Goal: Find specific page/section: Find specific page/section

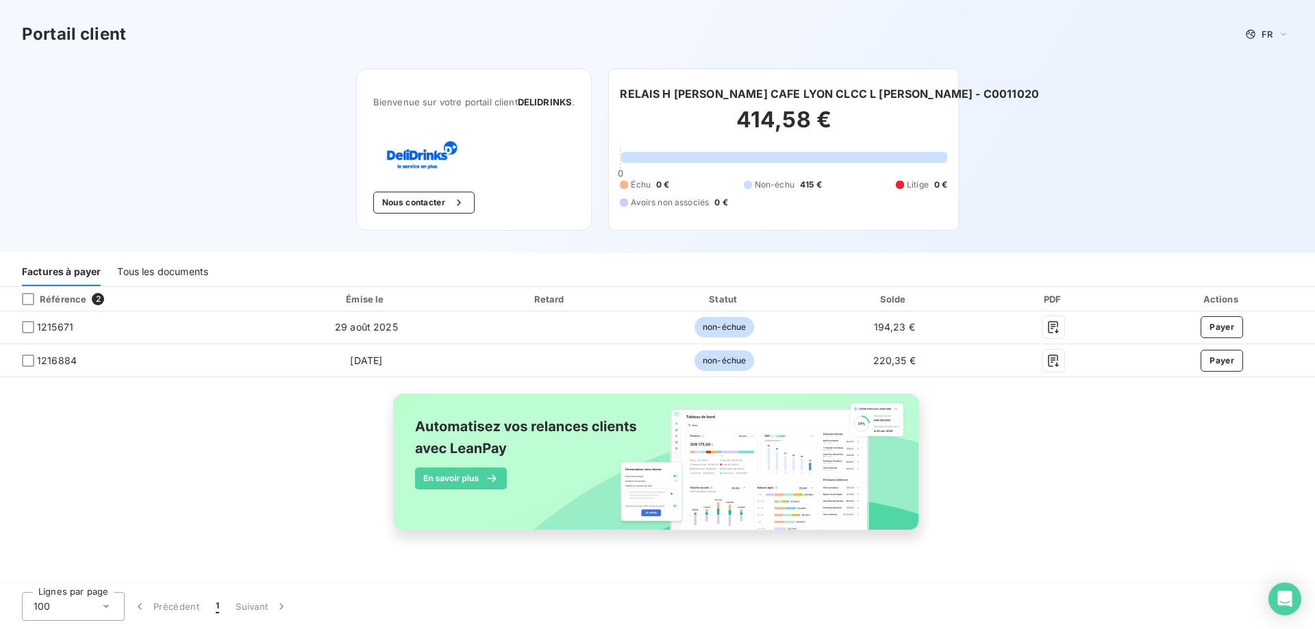
click at [162, 273] on div "Tous les documents" at bounding box center [162, 272] width 91 height 29
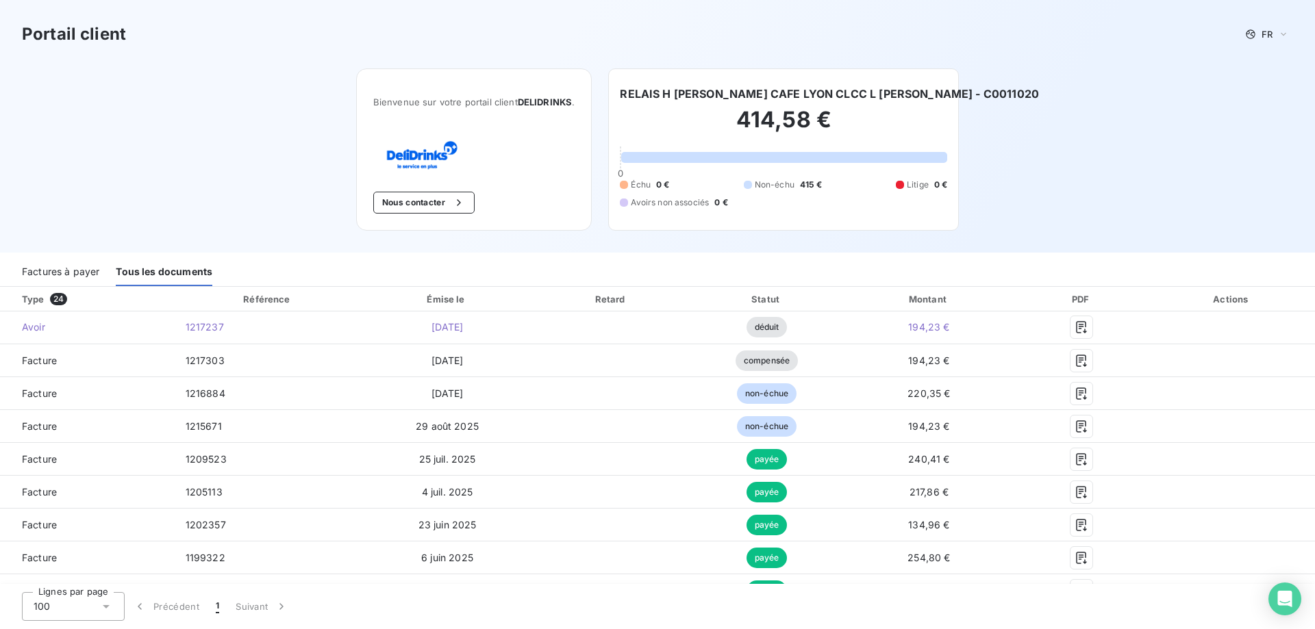
click at [67, 275] on div "Factures à payer" at bounding box center [60, 272] width 77 height 29
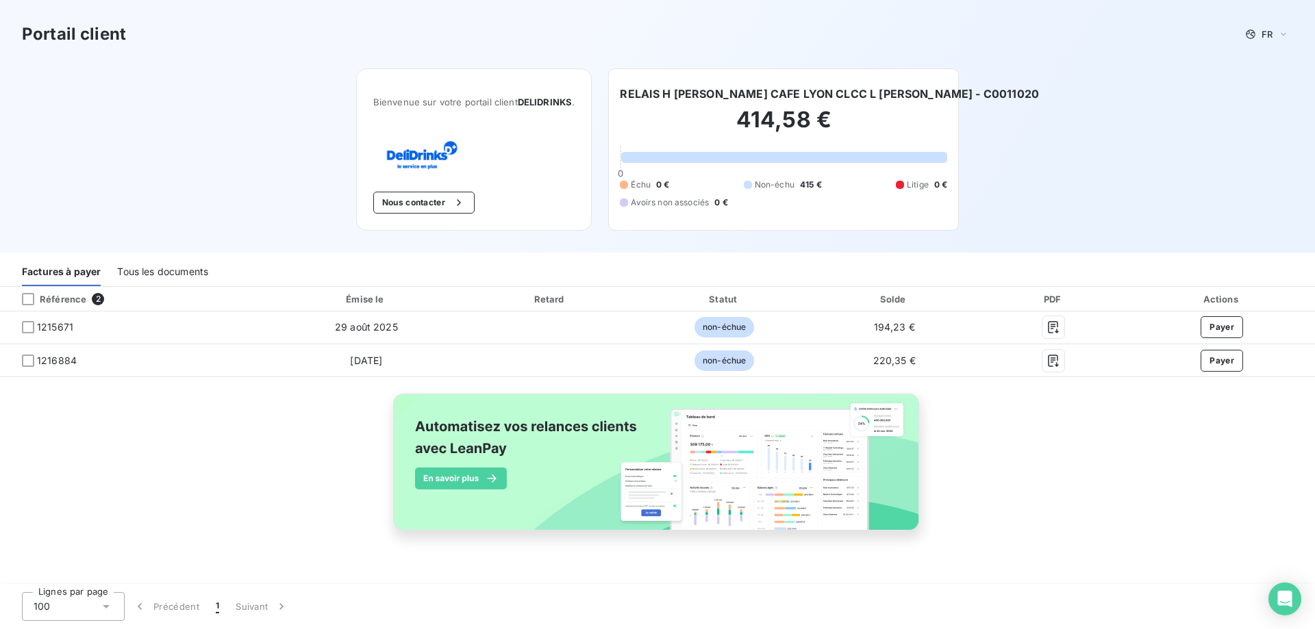
click at [192, 281] on div "Tous les documents" at bounding box center [162, 272] width 91 height 29
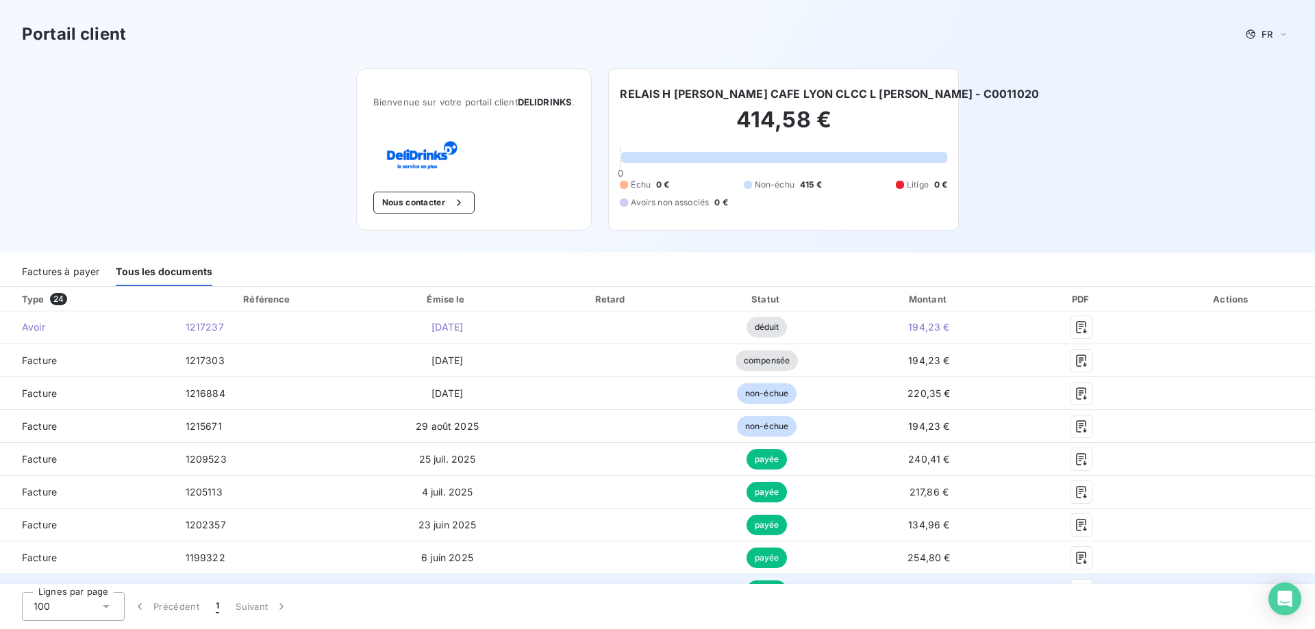
scroll to position [68, 0]
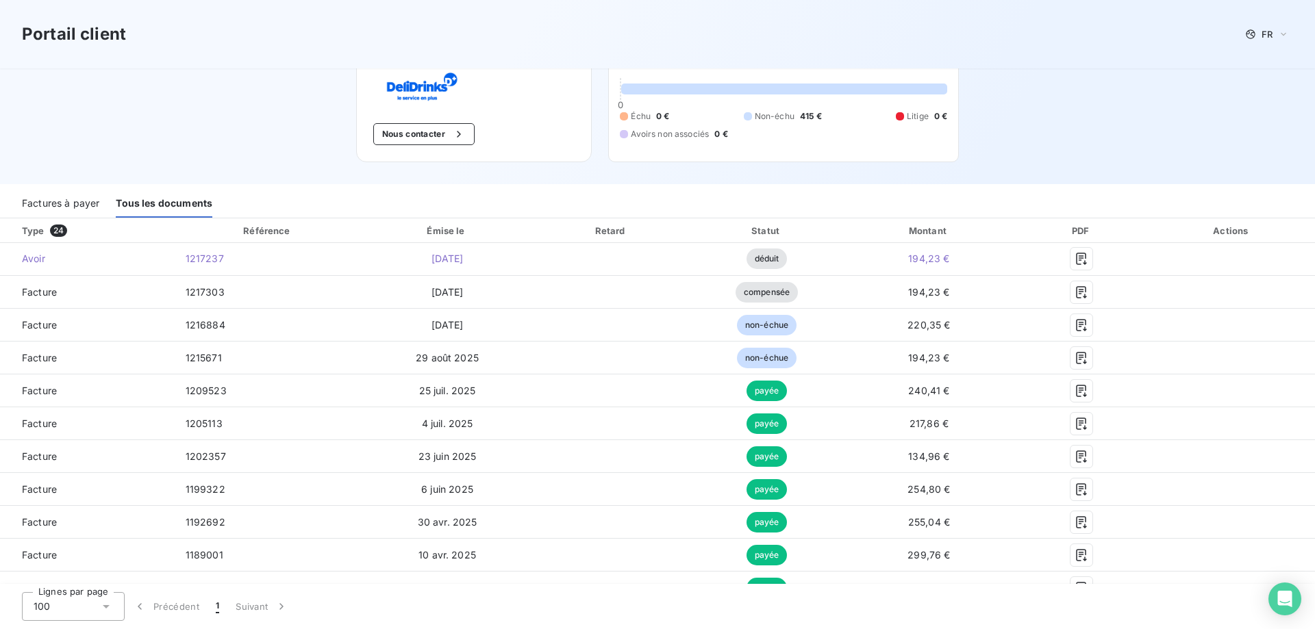
click at [67, 196] on div "Factures à payer" at bounding box center [60, 203] width 77 height 29
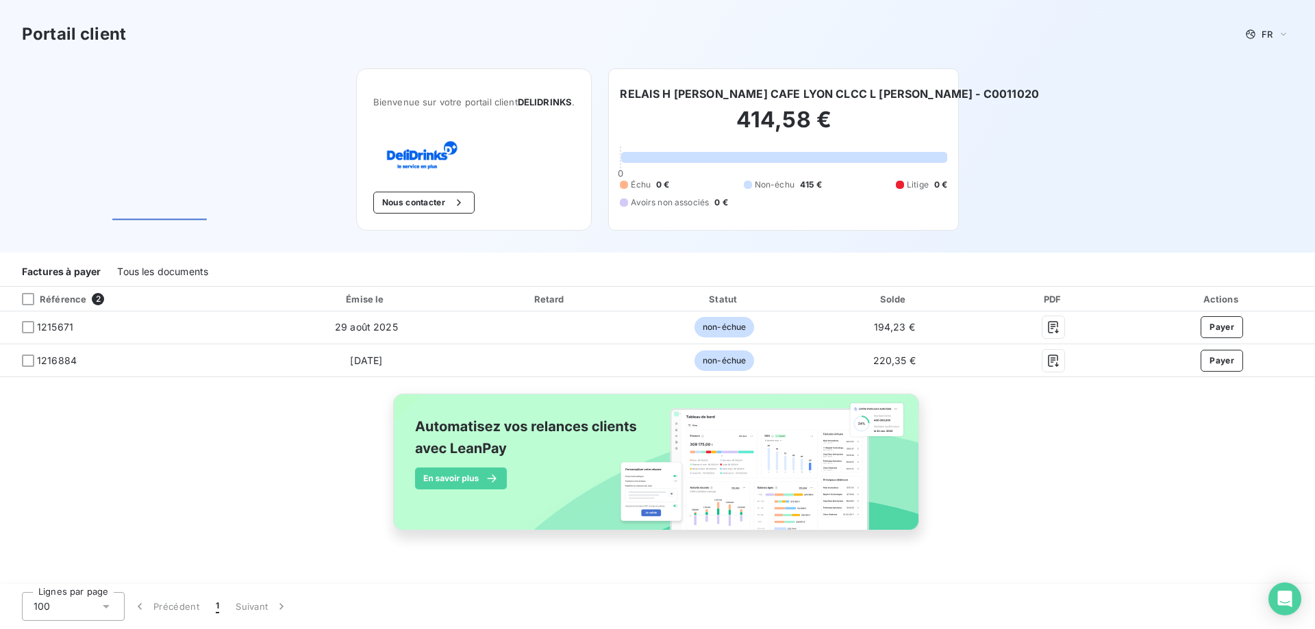
scroll to position [0, 0]
click at [148, 270] on div "Tous les documents" at bounding box center [162, 272] width 91 height 29
